Goal: Task Accomplishment & Management: Use online tool/utility

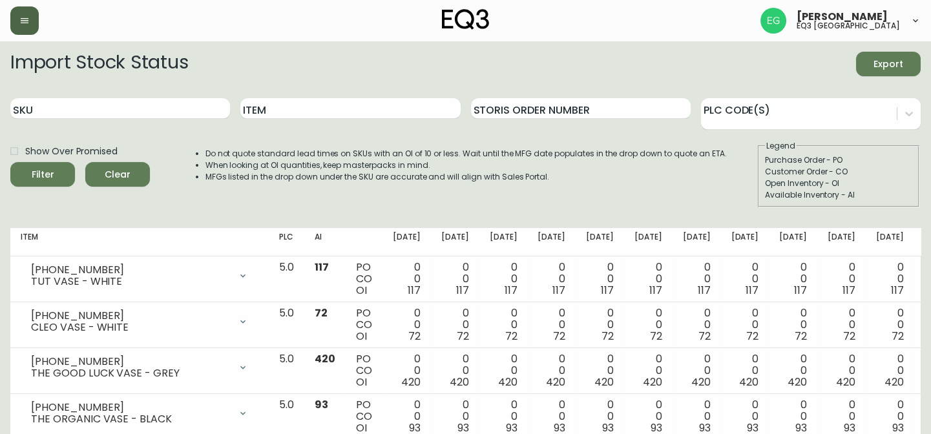
click at [21, 32] on button "button" at bounding box center [24, 20] width 28 height 28
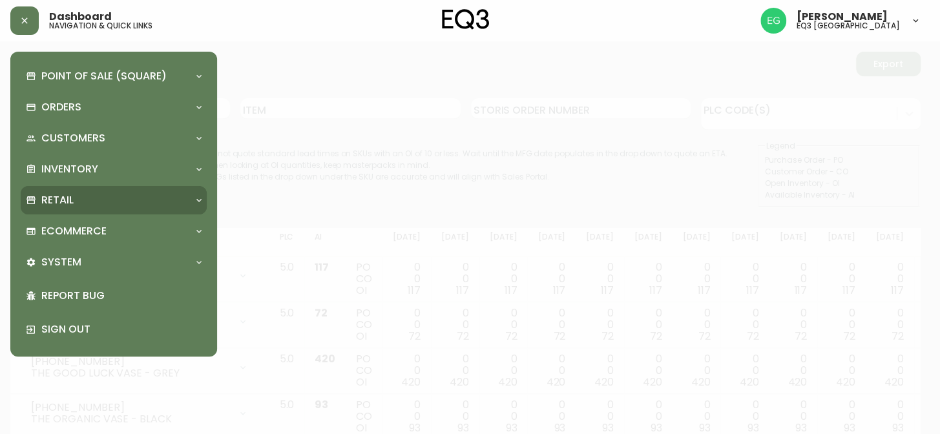
click at [73, 200] on p "Retail" at bounding box center [57, 200] width 32 height 14
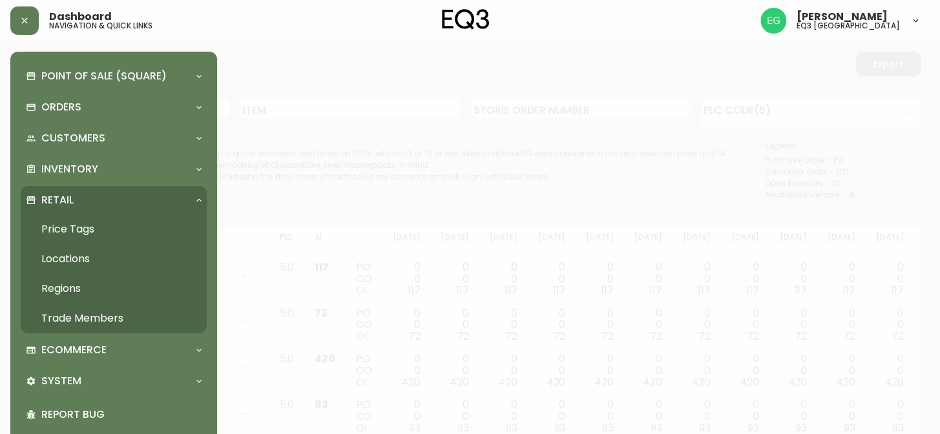
click at [116, 228] on link "Price Tags" at bounding box center [114, 230] width 186 height 30
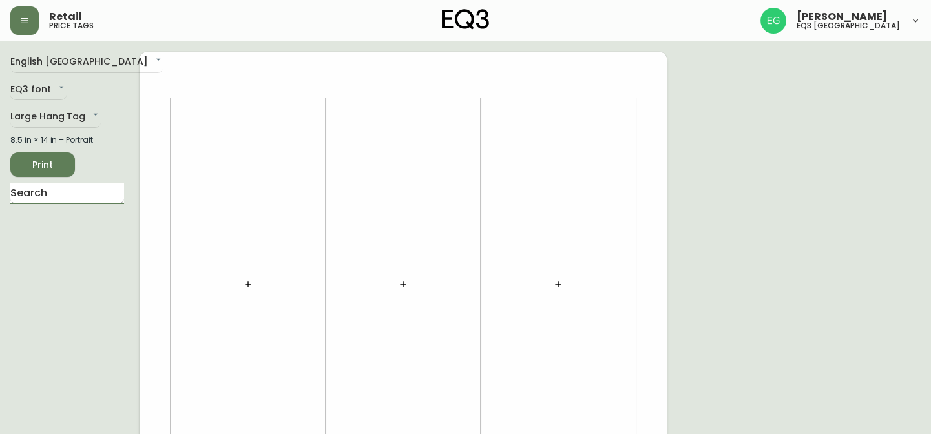
click at [77, 203] on input "text" at bounding box center [67, 194] width 114 height 21
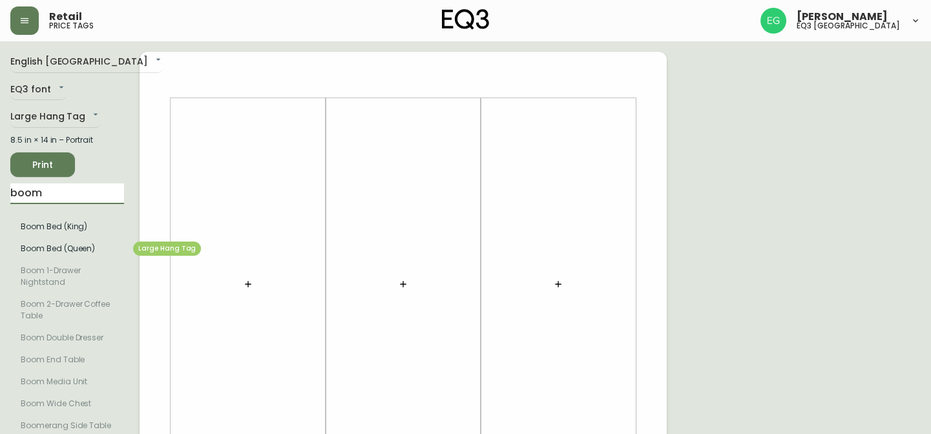
type input "boom"
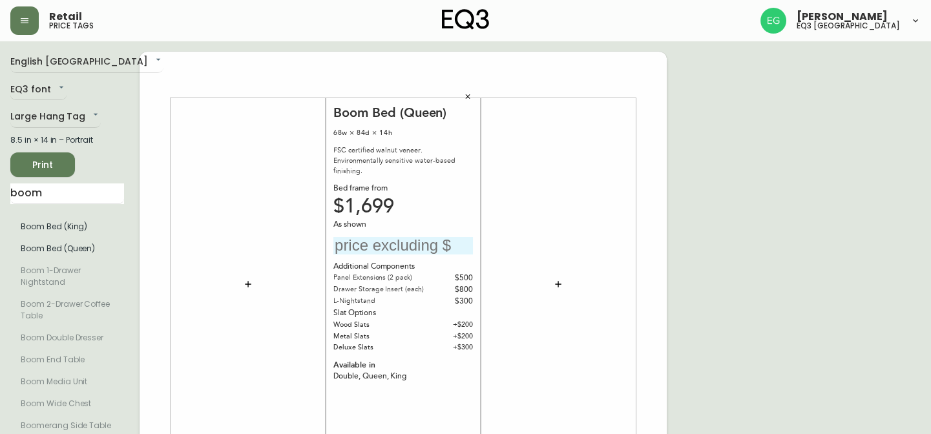
click at [431, 237] on input "text" at bounding box center [404, 245] width 140 height 17
type input "$1699"
click at [65, 168] on button "Print" at bounding box center [42, 165] width 65 height 25
drag, startPoint x: 63, startPoint y: 194, endPoint x: 0, endPoint y: 191, distance: 63.4
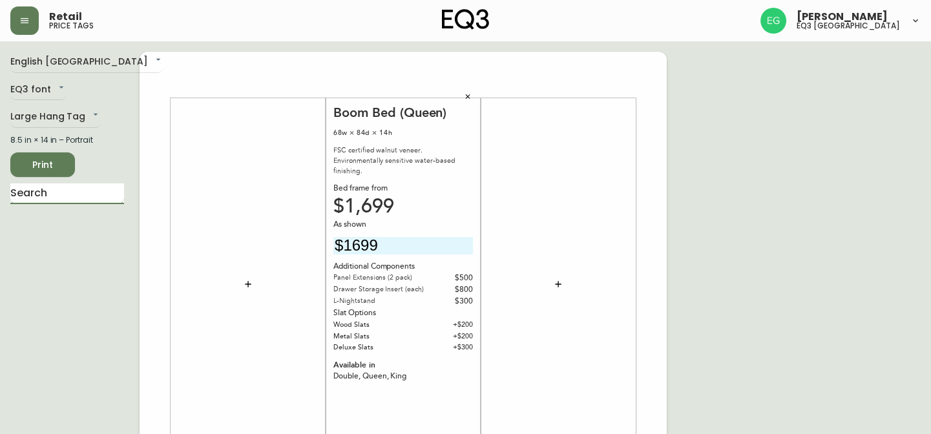
click at [44, 195] on input "text" at bounding box center [67, 194] width 114 height 21
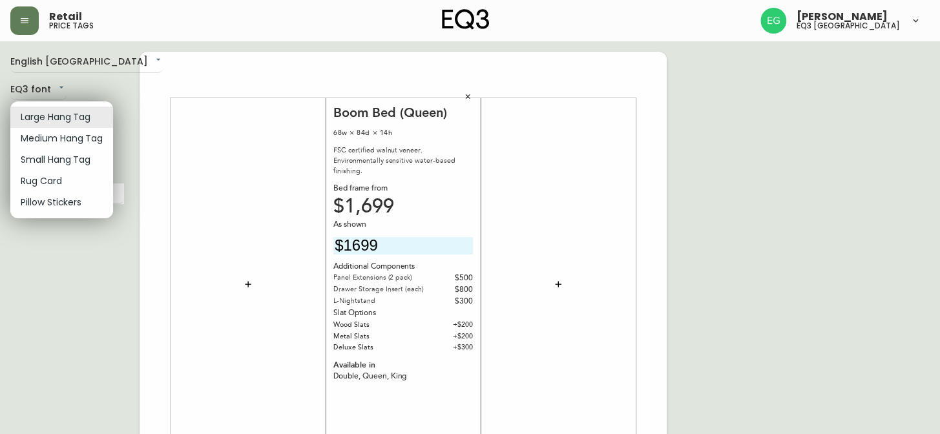
drag, startPoint x: 33, startPoint y: 366, endPoint x: 26, endPoint y: 251, distance: 115.3
click at [39, 355] on div at bounding box center [470, 217] width 940 height 434
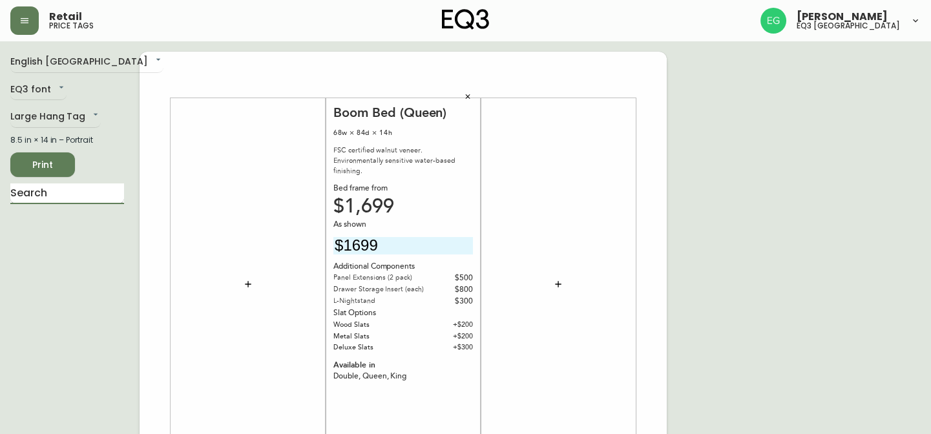
click at [94, 193] on input "text" at bounding box center [67, 194] width 114 height 21
type input "f"
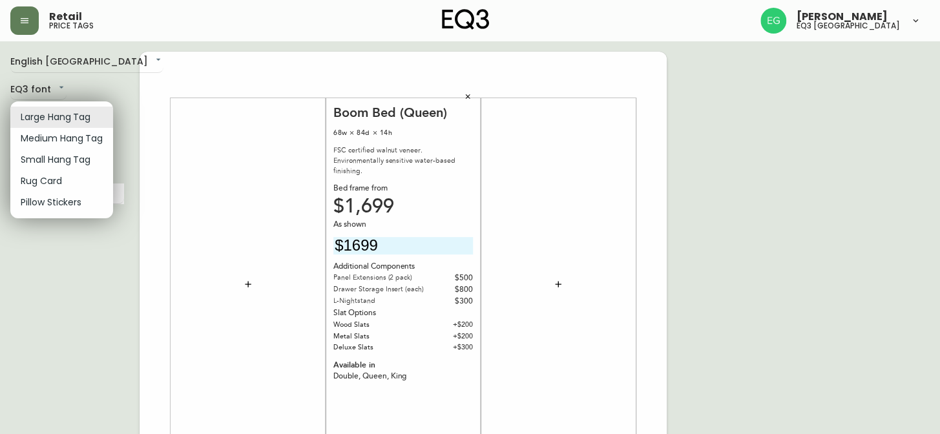
click at [70, 140] on li "Medium Hang Tag" at bounding box center [61, 138] width 103 height 21
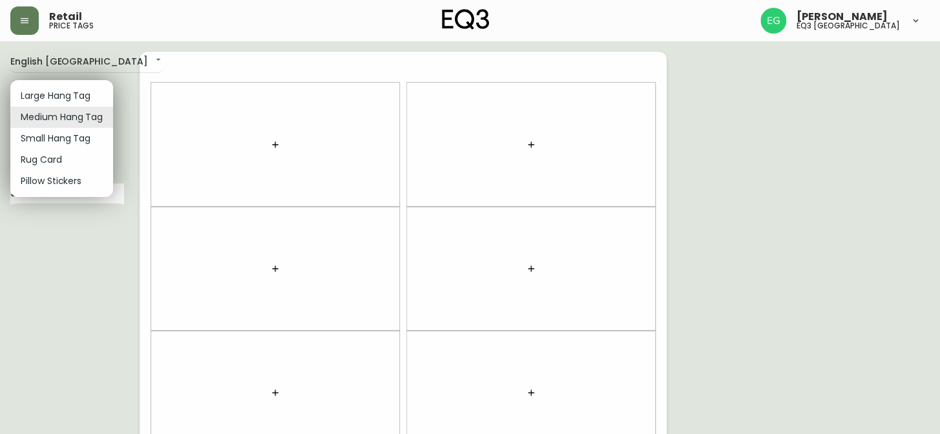
click at [98, 116] on body "Retail price tags [PERSON_NAME] eq3 [GEOGRAPHIC_DATA] English [GEOGRAPHIC_DATA]…" at bounding box center [470, 367] width 940 height 734
click at [83, 134] on li "Small Hang Tag" at bounding box center [61, 138] width 103 height 21
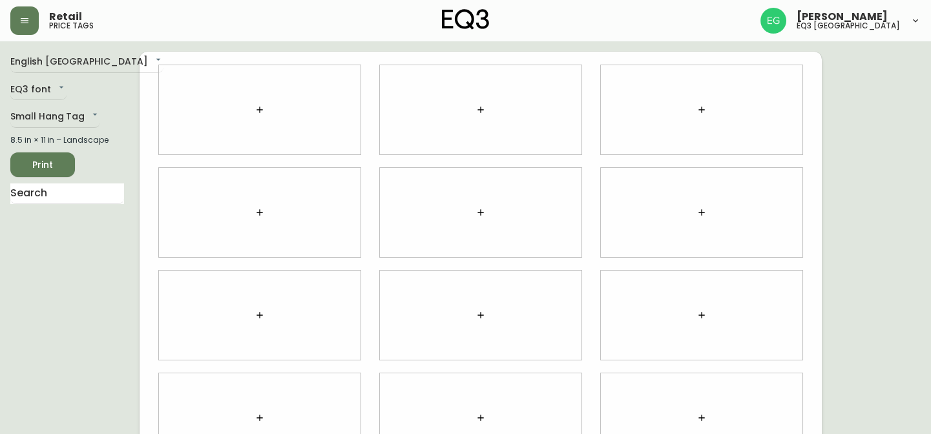
click at [303, 113] on div at bounding box center [260, 109] width 202 height 89
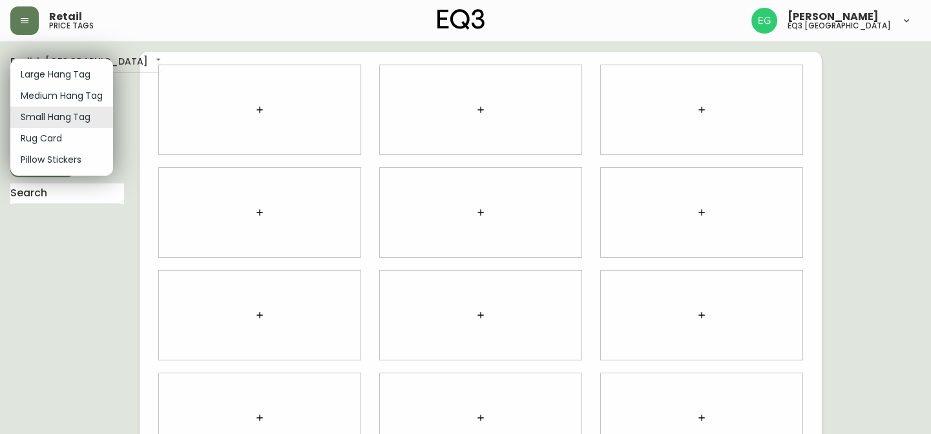
click at [80, 112] on body "Retail price tags [PERSON_NAME] eq3 [GEOGRAPHIC_DATA] English [GEOGRAPHIC_DATA]…" at bounding box center [465, 289] width 931 height 579
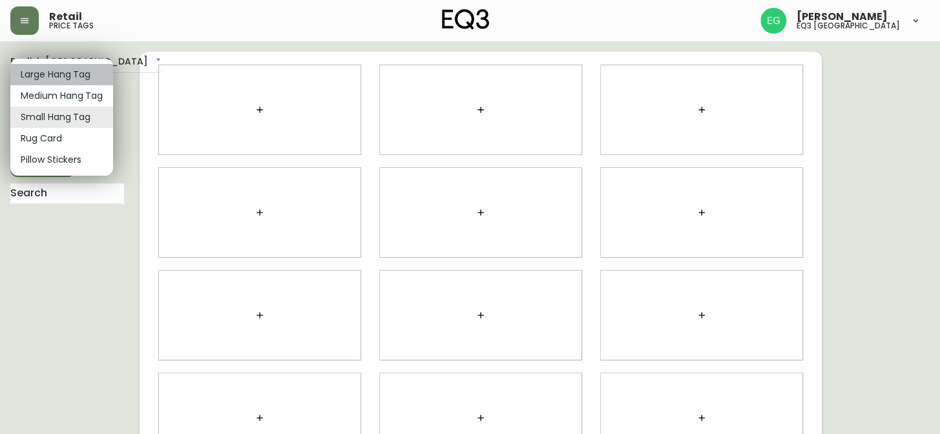
click at [87, 72] on li "Large Hang Tag" at bounding box center [61, 74] width 103 height 21
type input "large"
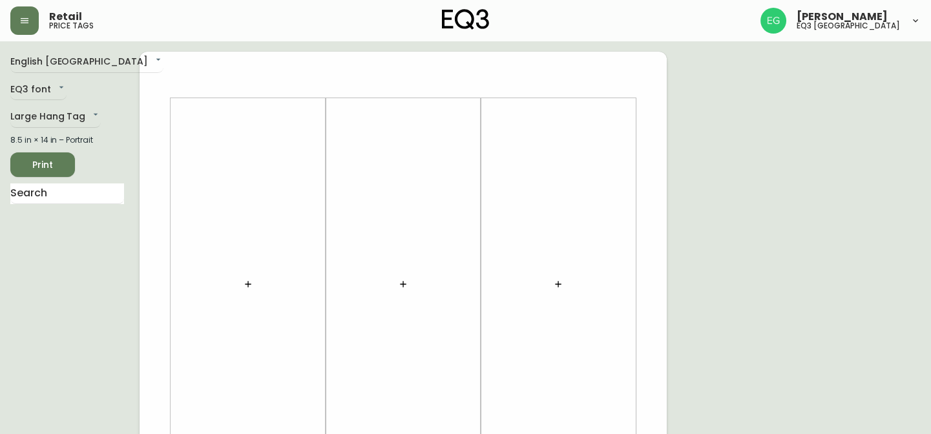
drag, startPoint x: 266, startPoint y: 295, endPoint x: 226, endPoint y: 265, distance: 49.9
click at [253, 289] on div at bounding box center [248, 285] width 140 height 360
click at [250, 283] on icon "button" at bounding box center [248, 284] width 10 height 10
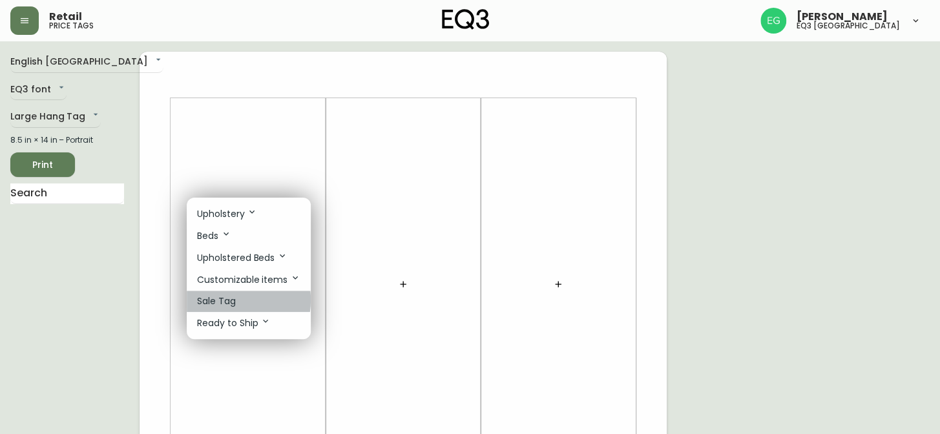
click at [221, 299] on p "Sale Tag" at bounding box center [216, 302] width 39 height 14
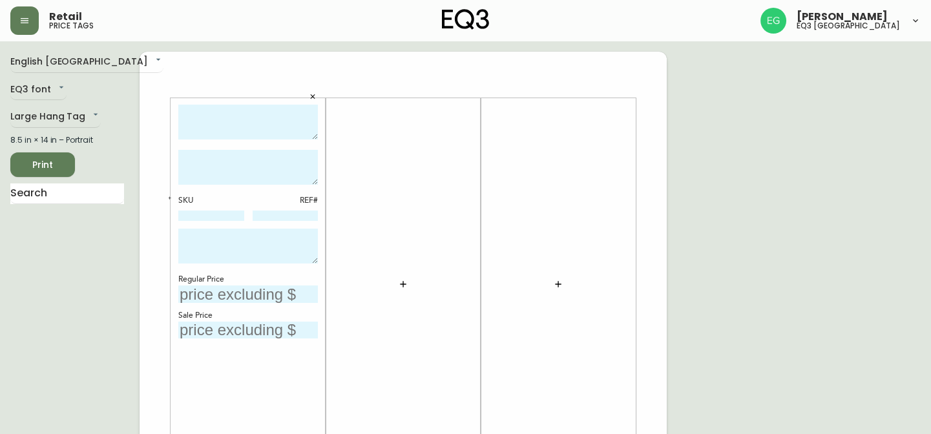
click at [193, 128] on textarea at bounding box center [248, 123] width 140 height 36
click at [199, 215] on input at bounding box center [211, 216] width 66 height 10
click at [170, 198] on icon "button" at bounding box center [170, 198] width 3 height 3
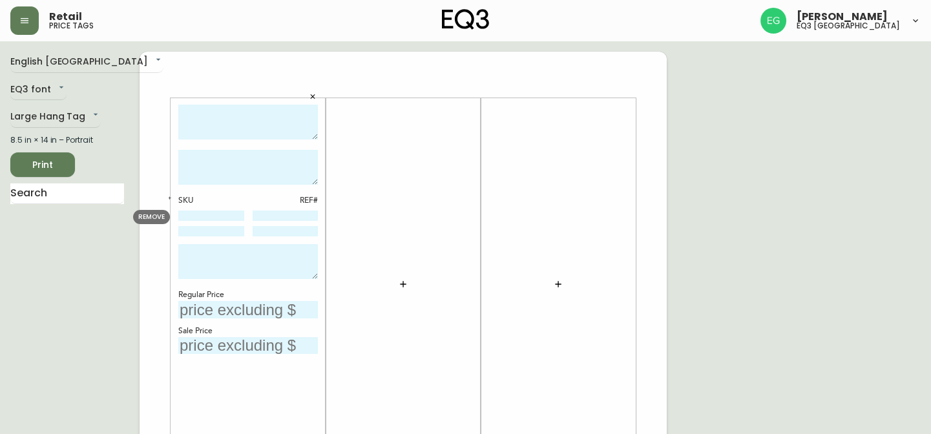
click at [190, 213] on input at bounding box center [211, 216] width 66 height 10
type input "3020-982-4-A"
click at [217, 231] on input at bounding box center [211, 231] width 66 height 10
type input "3020-982-40-B"
click at [279, 215] on input at bounding box center [286, 216] width 66 height 10
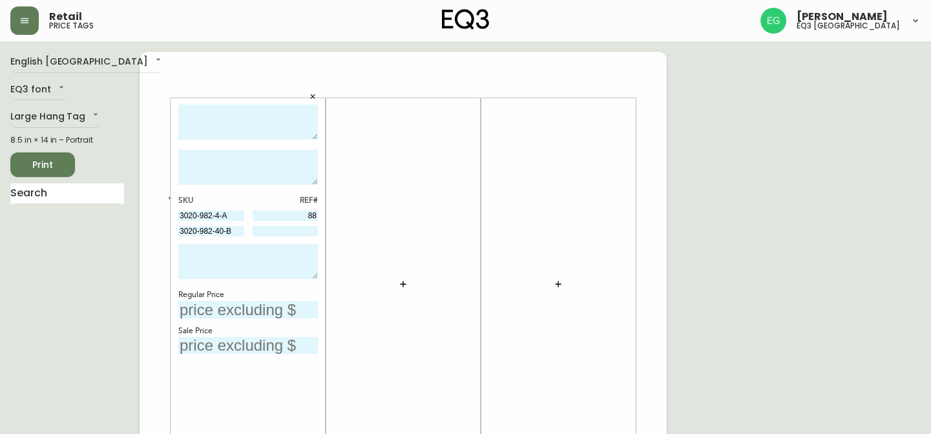
type input "88"
click at [287, 231] on input at bounding box center [286, 231] width 66 height 10
type input "162"
click at [239, 164] on textarea at bounding box center [248, 167] width 140 height 35
click at [229, 310] on input "text" at bounding box center [248, 309] width 140 height 17
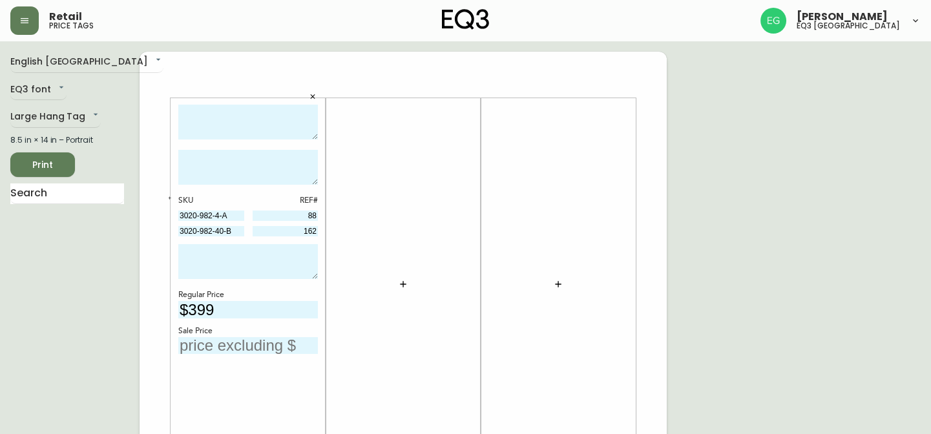
type input "$399"
click at [248, 346] on input "text" at bounding box center [248, 345] width 140 height 17
type input "$199"
click at [237, 111] on textarea at bounding box center [248, 123] width 140 height 36
type textarea "RIVER END TABLE"
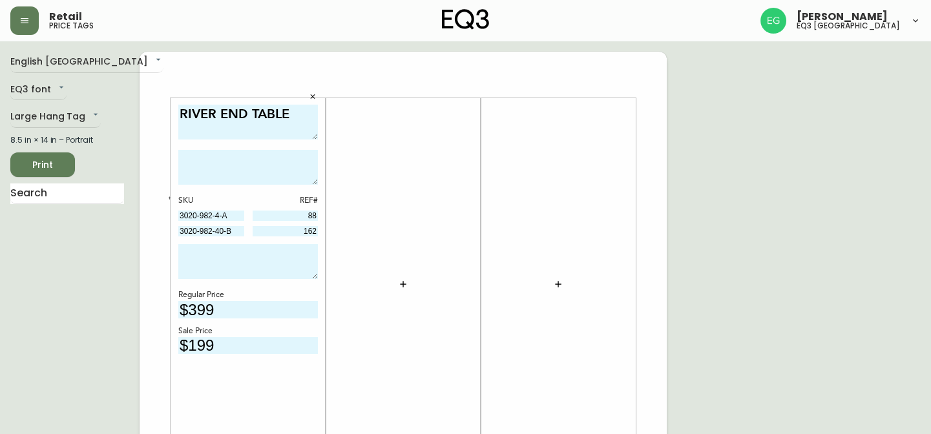
click at [192, 164] on textarea at bounding box center [248, 167] width 140 height 35
type textarea "FINAL SALE - CANNOT BE COMBINED WITH ANY OTHER PROMOTIONAL SALES OR DISCOUNT"
click at [302, 114] on textarea "RIVER END TABLE" at bounding box center [248, 123] width 140 height 36
type textarea "RIVER END TABLE (BLACK)"
